Goal: Navigation & Orientation: Go to known website

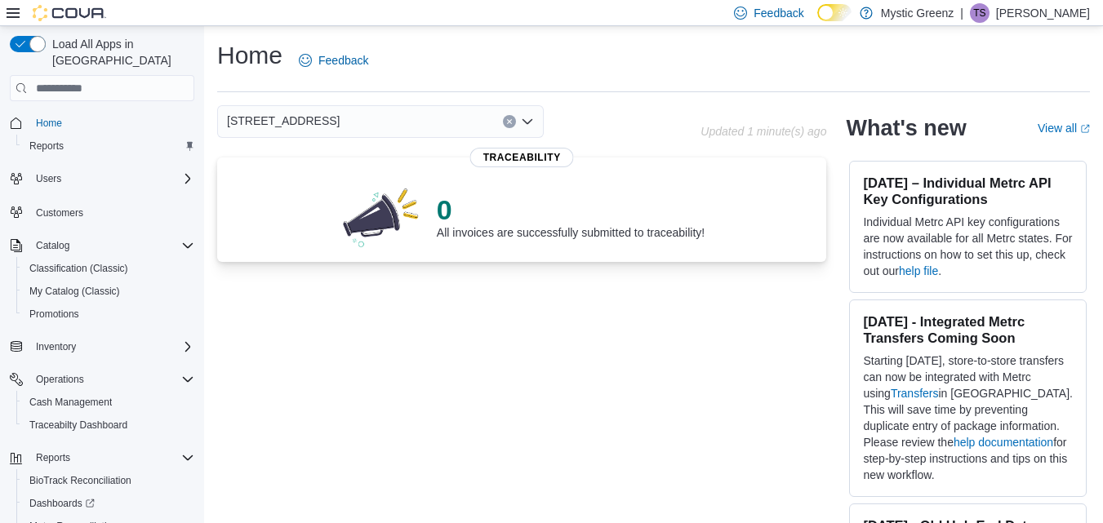
drag, startPoint x: 582, startPoint y: 171, endPoint x: 212, endPoint y: 164, distance: 369.8
click at [212, 164] on div "Home Feedback [STREET_ADDRESS] Updated 1 minute(s) ago 0 All invoices are succe…" at bounding box center [653, 294] width 899 height 537
